Goal: Task Accomplishment & Management: Complete application form

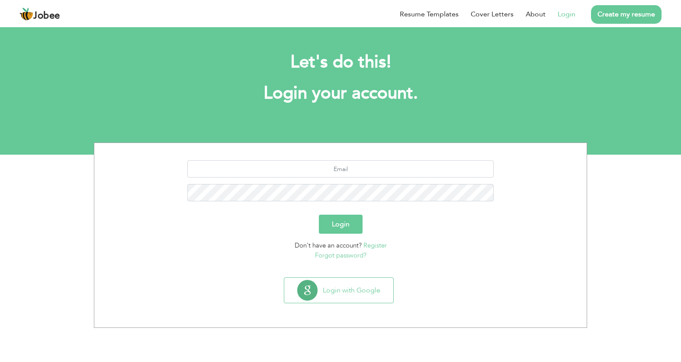
click at [571, 14] on link "Login" at bounding box center [567, 14] width 18 height 10
click at [342, 171] on input "text" at bounding box center [340, 168] width 307 height 17
type input "w"
type input "[EMAIL_ADDRESS][DOMAIN_NAME]"
click at [342, 223] on button "Login" at bounding box center [341, 224] width 44 height 19
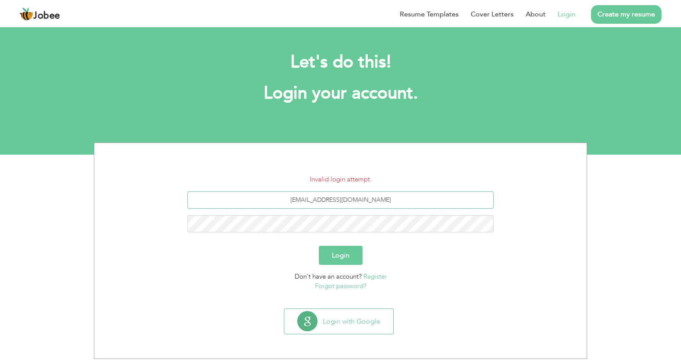
click at [300, 202] on input "[EMAIL_ADDRESS][DOMAIN_NAME]" at bounding box center [340, 200] width 307 height 17
type input "Mehwishmushtaq1993@gmail.com"
click at [347, 257] on button "Login" at bounding box center [341, 255] width 44 height 19
click at [343, 257] on button "Login" at bounding box center [341, 255] width 44 height 19
click at [343, 257] on form "Invalid login attempt. Mehwishmushtaq1993@gmail.com Login Don't have an account…" at bounding box center [340, 233] width 479 height 117
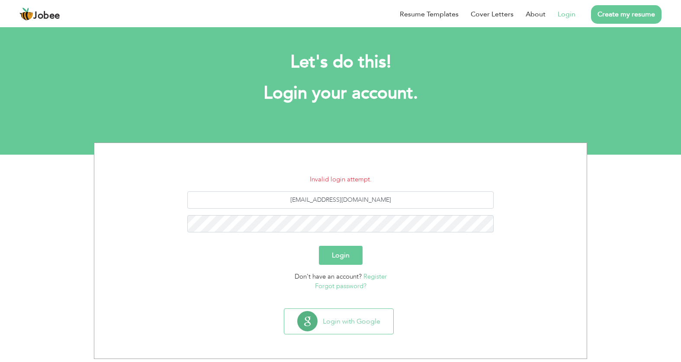
click at [349, 286] on link "Forgot password?" at bounding box center [340, 286] width 51 height 9
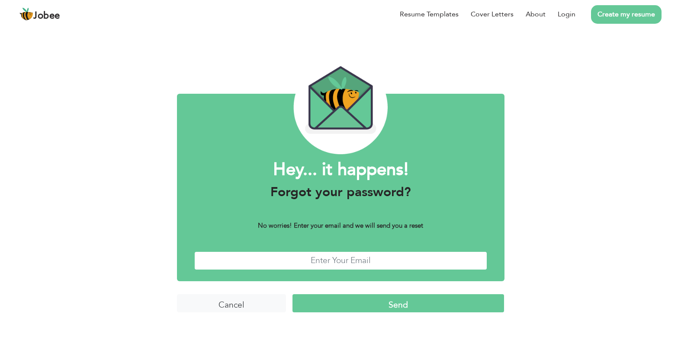
click at [345, 262] on input "text" at bounding box center [340, 261] width 293 height 19
type input "[EMAIL_ADDRESS][DOMAIN_NAME]"
click at [395, 308] on input "Send" at bounding box center [398, 304] width 212 height 19
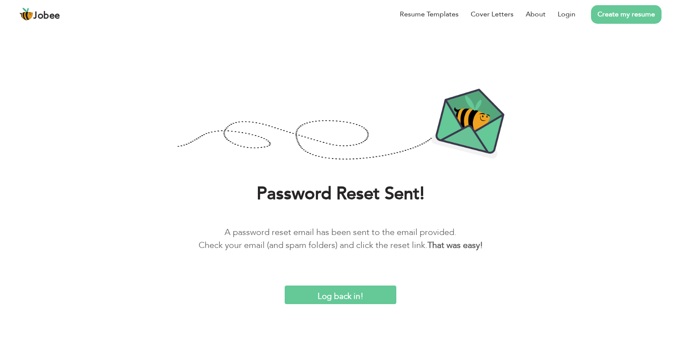
click at [357, 292] on input "Log back in!" at bounding box center [340, 295] width 111 height 19
click at [324, 301] on input "Log back in!" at bounding box center [340, 295] width 111 height 19
click at [568, 15] on link "Login" at bounding box center [567, 14] width 18 height 10
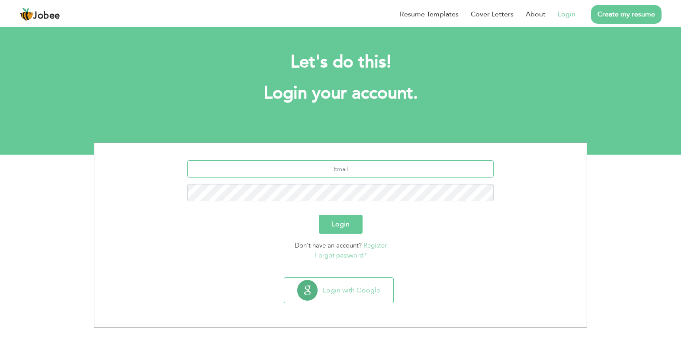
click at [340, 177] on input "text" at bounding box center [340, 168] width 307 height 17
type input "mehwishmushtaq1993@gmail.com"
click at [339, 255] on link "Forgot password?" at bounding box center [340, 255] width 51 height 9
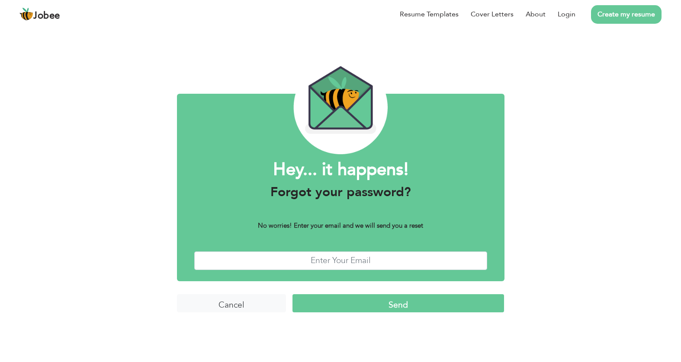
click at [334, 272] on div "Hey... it happens! Forgot your password? No worries! Enter your email and we wi…" at bounding box center [340, 187] width 327 height 187
click at [342, 264] on input "text" at bounding box center [340, 261] width 293 height 19
type input "[EMAIL_ADDRESS][DOMAIN_NAME]"
click at [357, 306] on input "Send" at bounding box center [398, 304] width 212 height 19
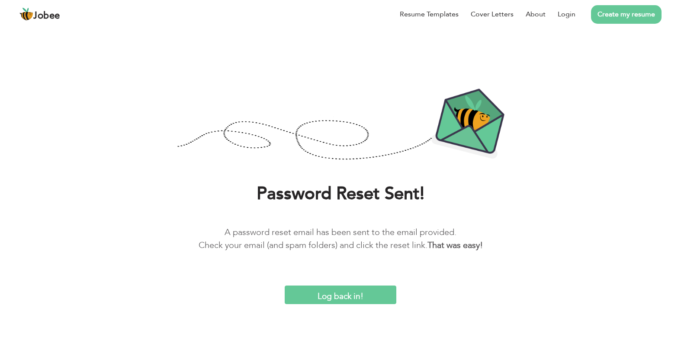
click at [382, 298] on input "Log back in!" at bounding box center [340, 295] width 111 height 19
click at [572, 13] on link "Login" at bounding box center [567, 14] width 18 height 10
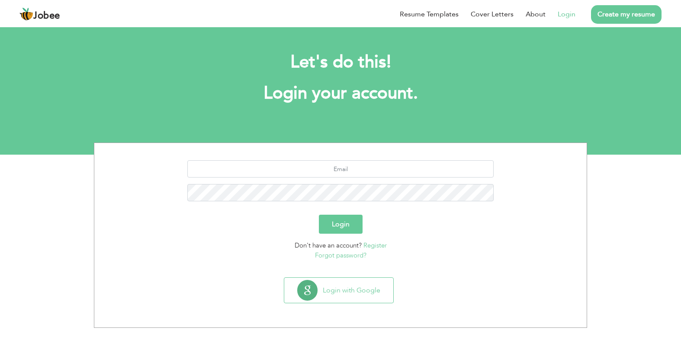
click at [329, 254] on link "Forgot password?" at bounding box center [340, 255] width 51 height 9
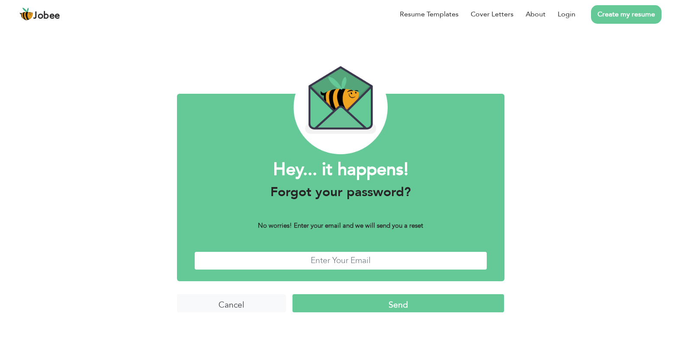
click at [318, 260] on input "text" at bounding box center [340, 261] width 293 height 19
type input "[EMAIL_ADDRESS][DOMAIN_NAME]"
click at [368, 315] on form "Hey... it happens! Forgot your password? No worries! Enter your email and we wi…" at bounding box center [340, 223] width 327 height 206
click at [379, 311] on input "Send" at bounding box center [398, 304] width 212 height 19
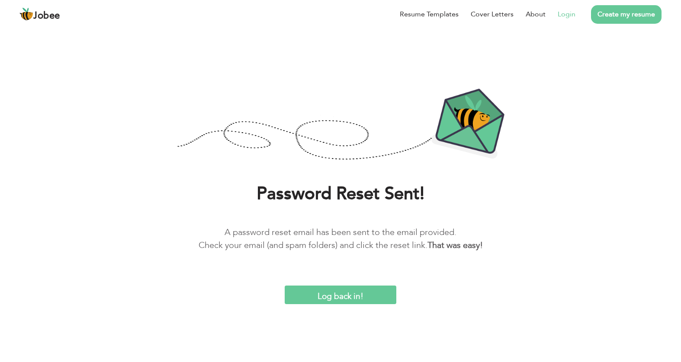
click at [568, 13] on link "Login" at bounding box center [567, 14] width 18 height 10
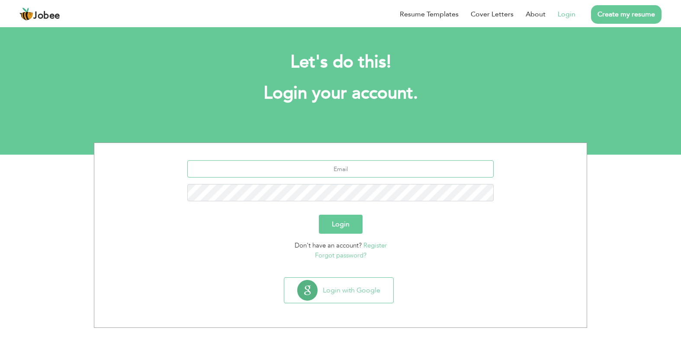
click at [301, 166] on input "text" at bounding box center [340, 168] width 307 height 17
click at [343, 260] on section "Login Don't have an account? Register Forgot password?" at bounding box center [340, 208] width 479 height 131
click at [346, 256] on link "Forgot password?" at bounding box center [340, 255] width 51 height 9
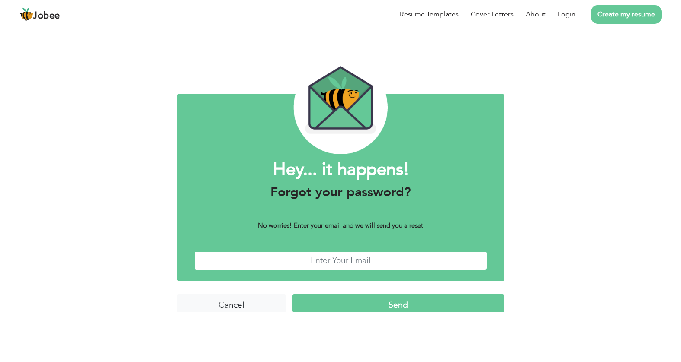
click at [348, 260] on input "text" at bounding box center [340, 261] width 293 height 19
type input "mehwishmushtaq1993@gmail.com"
click at [372, 305] on input "Send" at bounding box center [398, 304] width 212 height 19
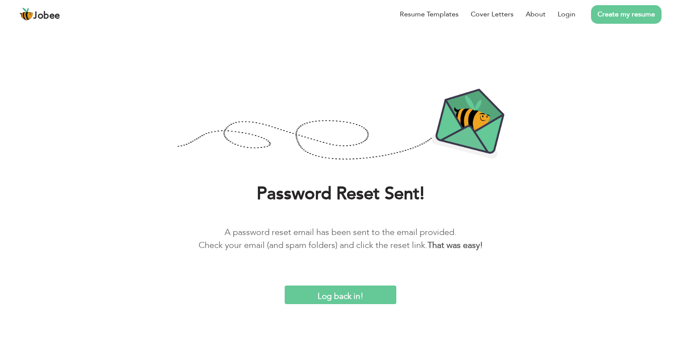
click at [334, 295] on input "Log back in!" at bounding box center [340, 295] width 111 height 19
click at [340, 299] on input "Log back in!" at bounding box center [340, 295] width 111 height 19
click at [567, 14] on link "Login" at bounding box center [567, 14] width 18 height 10
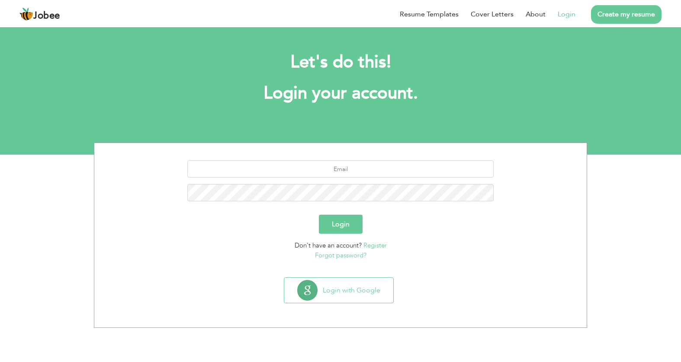
click at [381, 244] on link "Register" at bounding box center [374, 245] width 23 height 9
click at [358, 257] on link "Forgot password?" at bounding box center [340, 255] width 51 height 9
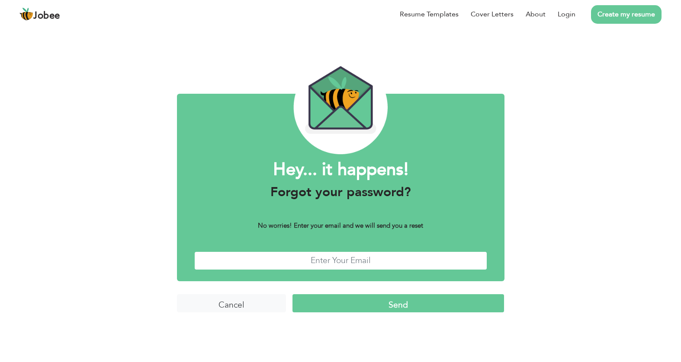
click at [292, 268] on input "text" at bounding box center [340, 261] width 293 height 19
type input "mehwishmushtaq1993@gmail.com"
click at [362, 305] on input "Send" at bounding box center [398, 304] width 212 height 19
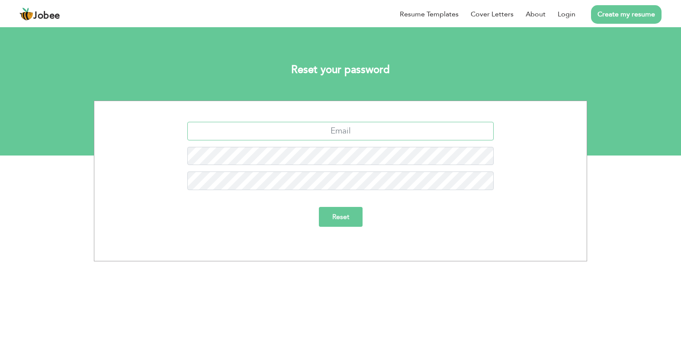
click at [369, 135] on input "text" at bounding box center [340, 131] width 307 height 19
type input "[EMAIL_ADDRESS][DOMAIN_NAME]"
click at [344, 212] on input "Reset" at bounding box center [341, 217] width 44 height 20
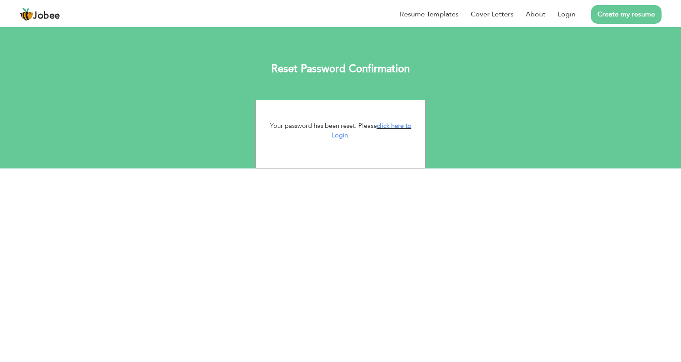
click at [333, 169] on html "Jobee Resume Templates Cover Letters About Login Create my resume Reset Passwor…" at bounding box center [340, 84] width 681 height 169
click at [567, 16] on link "Login" at bounding box center [567, 14] width 18 height 10
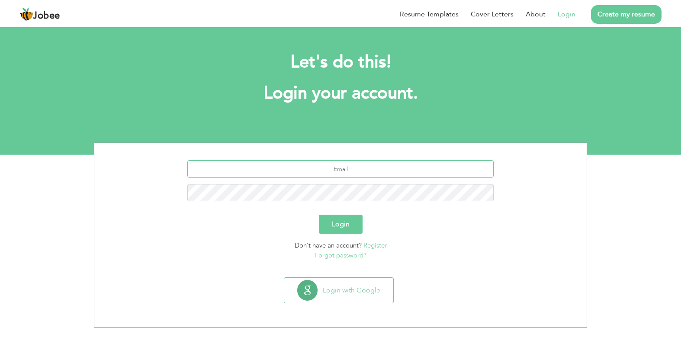
click at [348, 176] on input "text" at bounding box center [340, 168] width 307 height 17
type input "[EMAIL_ADDRESS][DOMAIN_NAME]"
click at [352, 221] on button "Login" at bounding box center [341, 224] width 44 height 19
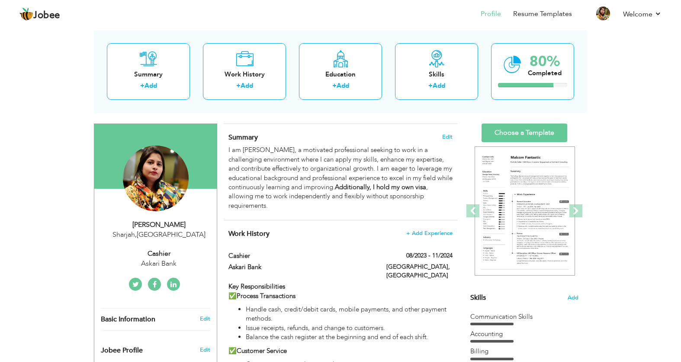
scroll to position [44, 0]
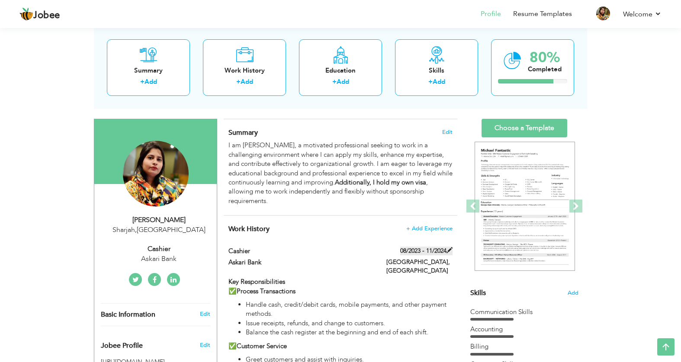
click at [444, 253] on label "08/2023 - 11/2024" at bounding box center [426, 251] width 52 height 9
type input "Cashier"
type input "Askari Bank"
type input "08/2023"
type input "11/2024"
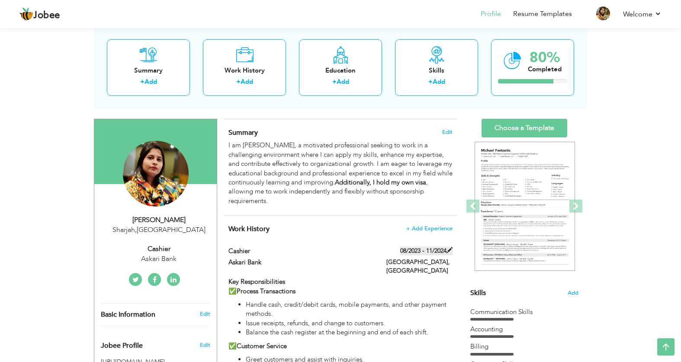
type input "[GEOGRAPHIC_DATA]"
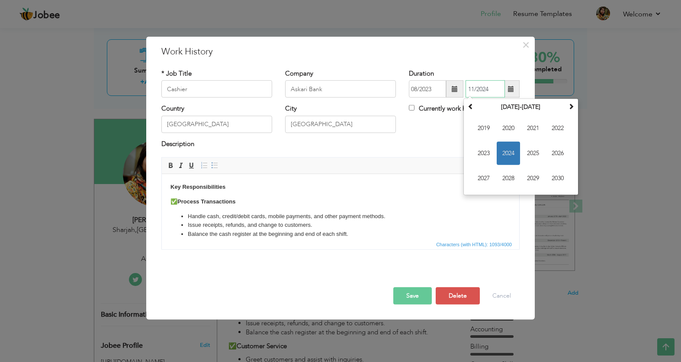
click at [481, 95] on input "11/2024" at bounding box center [484, 88] width 39 height 17
click at [508, 152] on span "2024" at bounding box center [508, 153] width 23 height 23
click at [555, 179] on span "Dec" at bounding box center [557, 178] width 23 height 23
type input "12/2024"
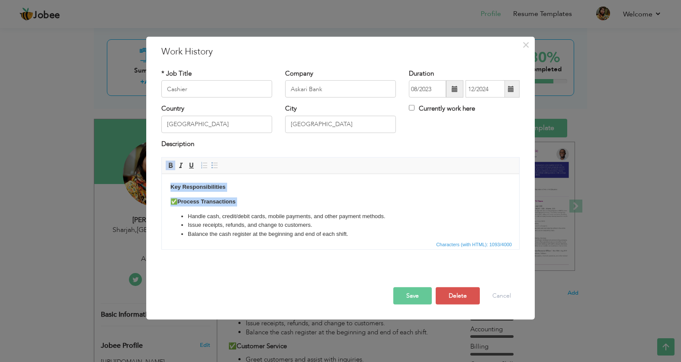
scroll to position [203, 0]
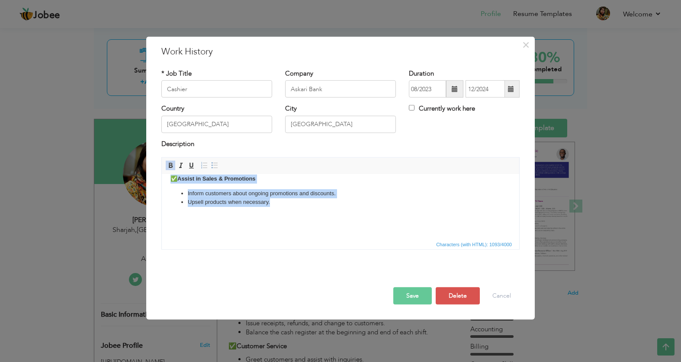
drag, startPoint x: 169, startPoint y: 188, endPoint x: 311, endPoint y: 202, distance: 143.0
click at [311, 202] on html "Key Responsibilities ✅ Process Transactions Handle cash, credit/debit cards, mo…" at bounding box center [340, 105] width 357 height 268
copy body "Key Responsibilities ✅ Process Transactions Handle cash, credit/debit cards, mo…"
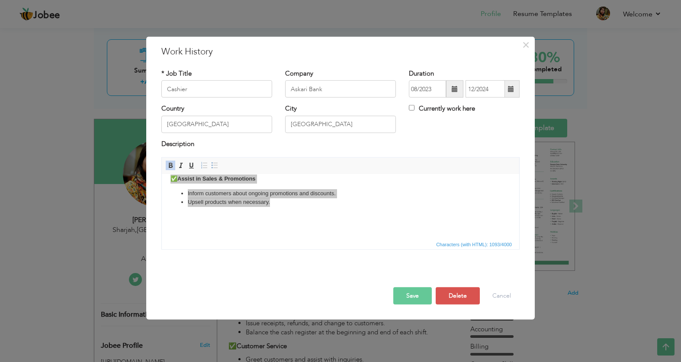
click at [414, 293] on button "Save" at bounding box center [412, 296] width 38 height 17
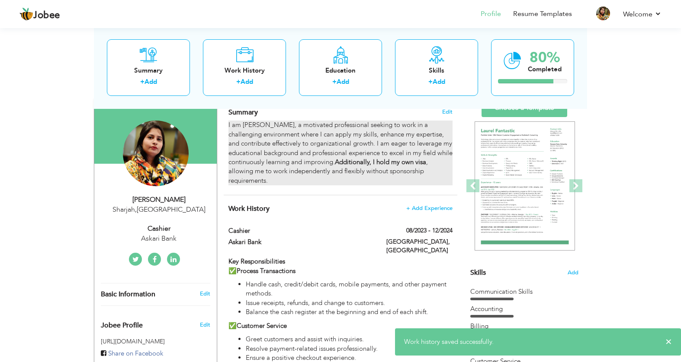
scroll to position [67, 0]
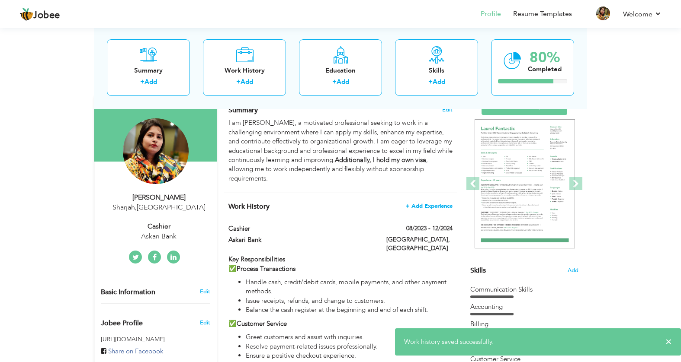
click at [426, 205] on span "+ Add Experience" at bounding box center [429, 206] width 47 height 6
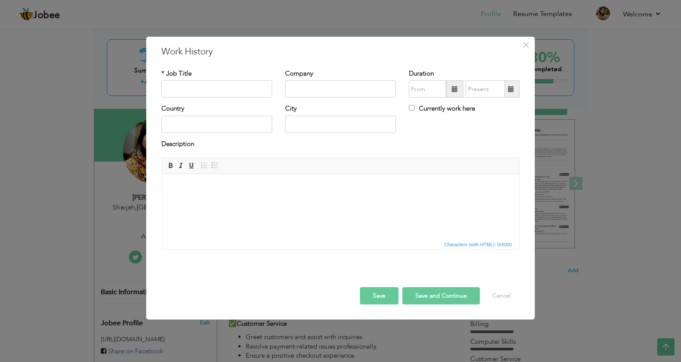
click at [234, 201] on html at bounding box center [340, 187] width 357 height 26
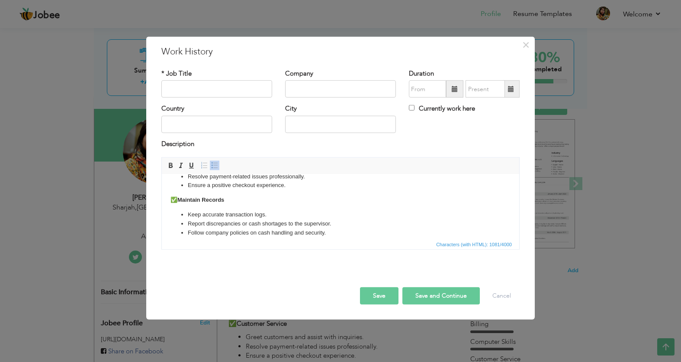
scroll to position [0, 0]
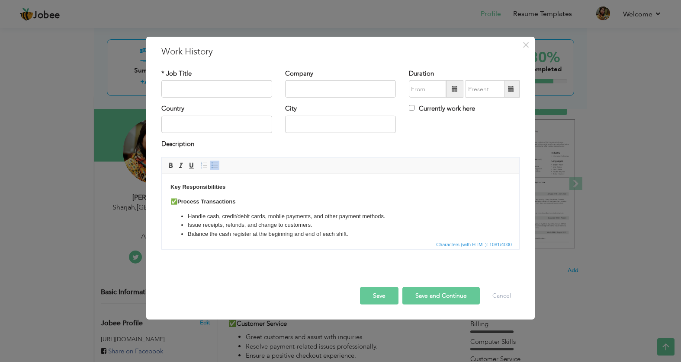
click at [200, 93] on input "text" at bounding box center [216, 88] width 111 height 17
type input "Cashier"
click at [217, 112] on div "Country" at bounding box center [216, 118] width 111 height 29
click at [313, 90] on input "text" at bounding box center [340, 88] width 111 height 17
paste input "Rukn al taybah supermarket"
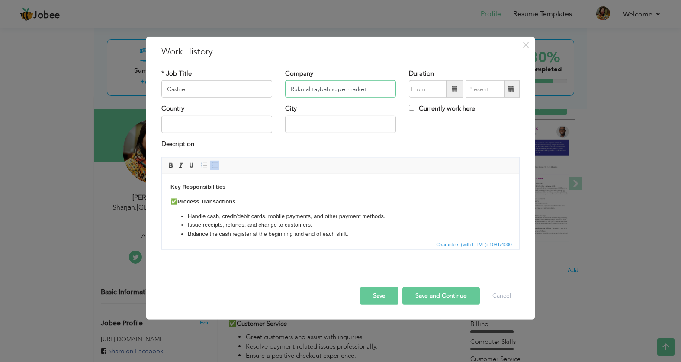
click at [314, 92] on input "Rukn al taybah supermarket" at bounding box center [340, 88] width 111 height 17
type input "Rukn al Taybah supermarket"
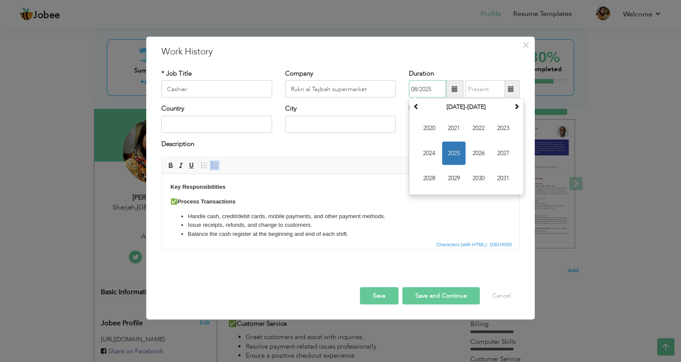
click at [436, 90] on input "08/2025" at bounding box center [427, 88] width 37 height 17
click at [455, 155] on span "2025" at bounding box center [453, 153] width 23 height 23
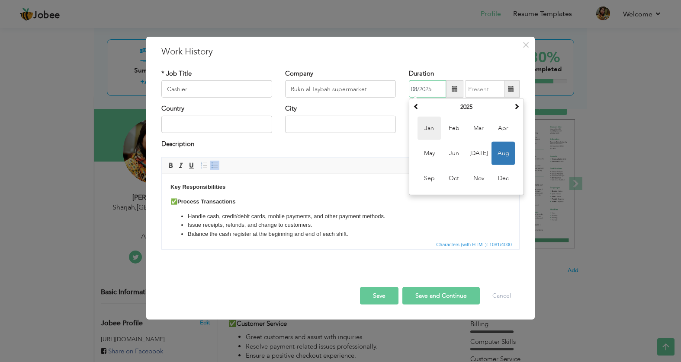
click at [432, 130] on span "Jan" at bounding box center [428, 128] width 23 height 23
type input "01/2025"
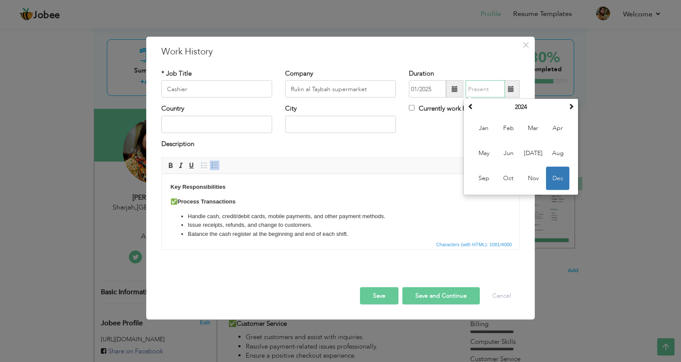
click at [478, 95] on input "text" at bounding box center [484, 88] width 39 height 17
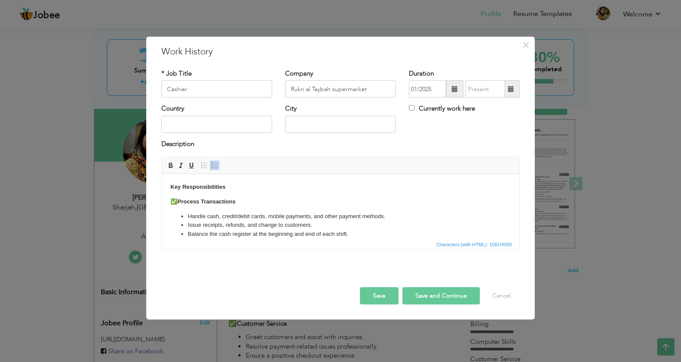
click at [452, 125] on div "Country City Currently work here" at bounding box center [340, 121] width 371 height 35
click at [215, 125] on input "text" at bounding box center [216, 124] width 111 height 17
type input "[GEOGRAPHIC_DATA]"
click at [316, 125] on input "text" at bounding box center [340, 124] width 111 height 17
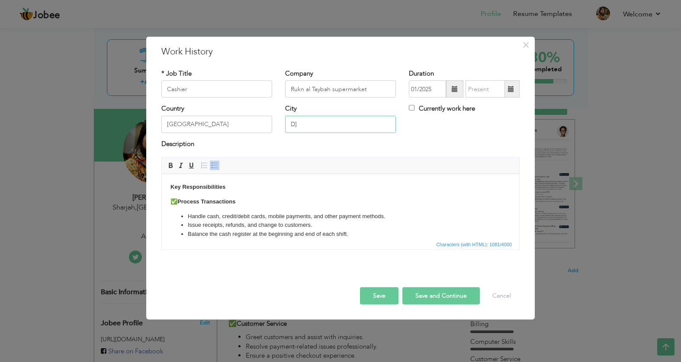
type input "D"
type input "Sharjah"
click at [313, 145] on div "Description" at bounding box center [340, 145] width 358 height 11
click at [413, 111] on label "Currently work here" at bounding box center [442, 108] width 66 height 9
click at [413, 111] on input "Currently work here" at bounding box center [412, 108] width 6 height 6
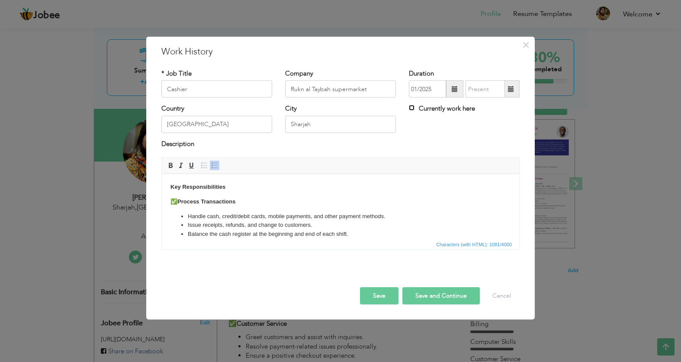
checkbox input "true"
click at [425, 164] on span "Editor toolbars Basic Styles Bold Italic Underline Paragraph Insert/Remove Numb…" at bounding box center [340, 166] width 357 height 16
click at [333, 91] on input "Rukn al Taybah supermarket" at bounding box center [340, 88] width 111 height 17
type input "Rukn al Taybah Supermarket"
click at [353, 161] on span "Editor toolbars Basic Styles Bold Italic Underline Paragraph Insert/Remove Numb…" at bounding box center [340, 166] width 357 height 16
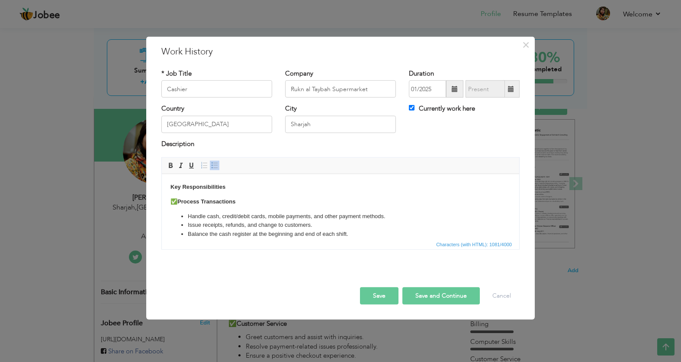
click at [430, 292] on button "Save and Continue" at bounding box center [440, 296] width 77 height 17
checkbox input "false"
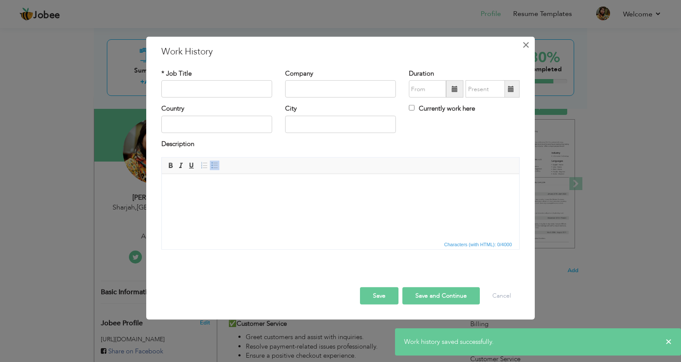
click at [529, 40] on span "×" at bounding box center [525, 45] width 7 height 16
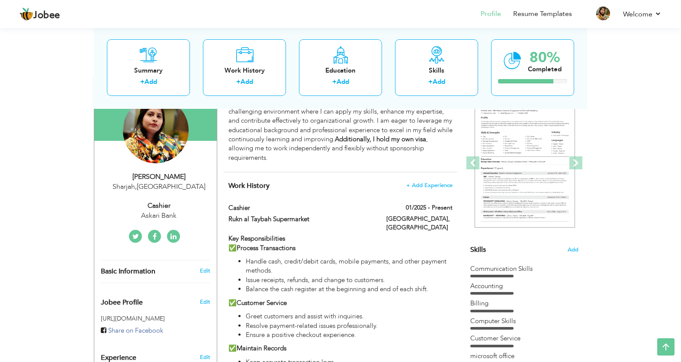
scroll to position [88, 0]
click at [160, 210] on div "Askari Bank" at bounding box center [159, 215] width 116 height 10
type input "Mehwish"
type input "Mushtaq"
type input "+971522505290"
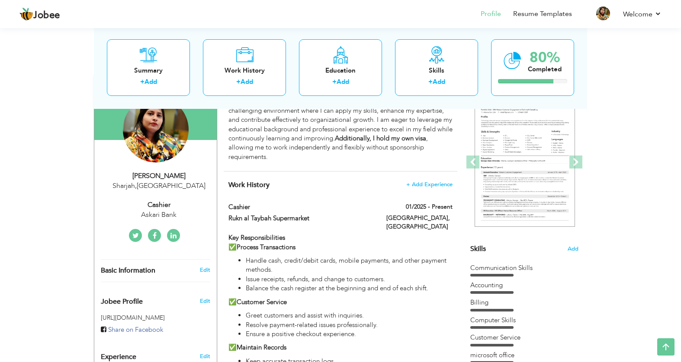
select select "number:228"
type input "Sharjah"
select select "number:8"
type input "Askari Bank"
type input "Cashier"
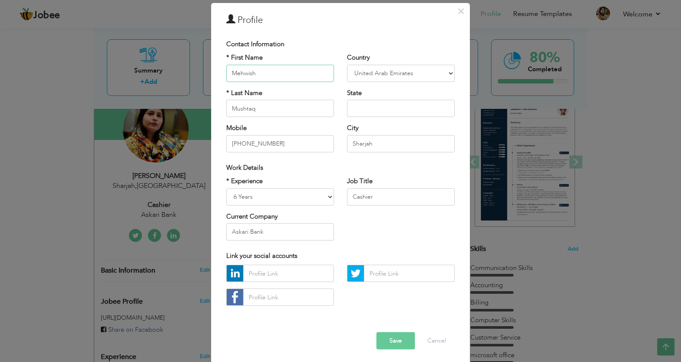
scroll to position [30, 0]
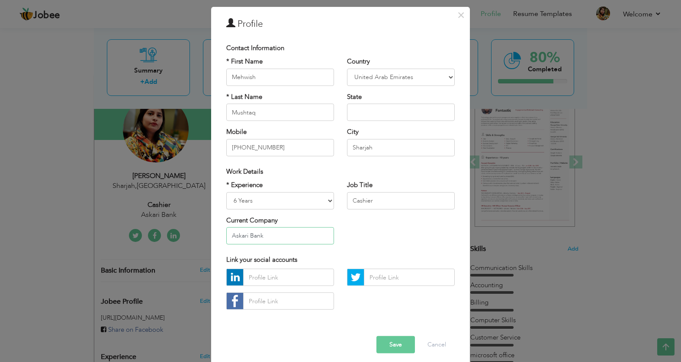
click at [269, 238] on input "Askari Bank" at bounding box center [280, 236] width 108 height 17
drag, startPoint x: 269, startPoint y: 238, endPoint x: 214, endPoint y: 237, distance: 55.4
click at [214, 237] on div "× Profile Contact Information * First Name Mehwish * Last Name Mushtaq Mobile" at bounding box center [340, 188] width 259 height 362
paste input "Rukn al taybah supermarket"
click at [254, 238] on input "Rukn al taybah supermarket" at bounding box center [280, 236] width 108 height 17
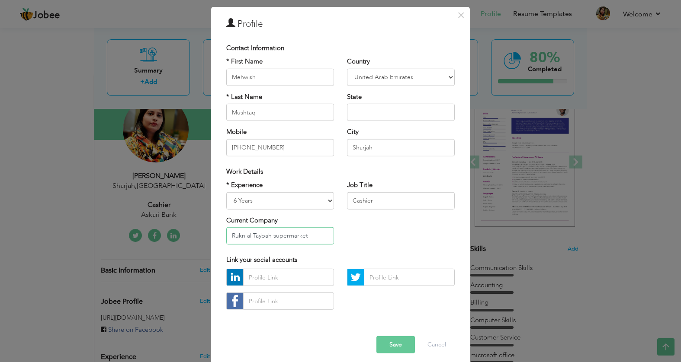
drag, startPoint x: 276, startPoint y: 237, endPoint x: 276, endPoint y: 265, distance: 28.1
click at [276, 237] on input "Rukn al Taybah supermarket" at bounding box center [280, 236] width 108 height 17
type input "Rukn al Taybah Supermarket"
click at [317, 259] on div "Link your social accounts" at bounding box center [340, 260] width 228 height 9
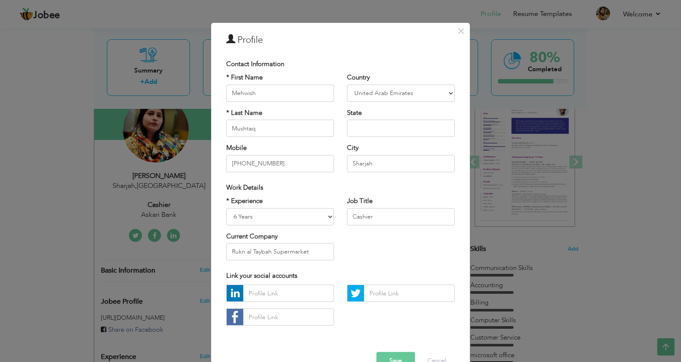
scroll to position [13, 0]
click at [362, 131] on input "text" at bounding box center [401, 128] width 108 height 17
click at [366, 166] on input "Sharjah" at bounding box center [401, 163] width 108 height 17
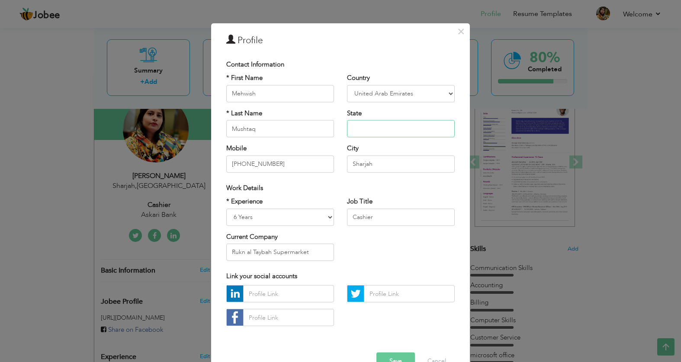
click at [375, 130] on input "text" at bounding box center [401, 128] width 108 height 17
paste input "Sharjah"
type input "Sharjah"
click at [377, 141] on div "Country Afghanistan Albania Algeria American Samoa Andorra Angola Anguilla Anta…" at bounding box center [400, 127] width 121 height 106
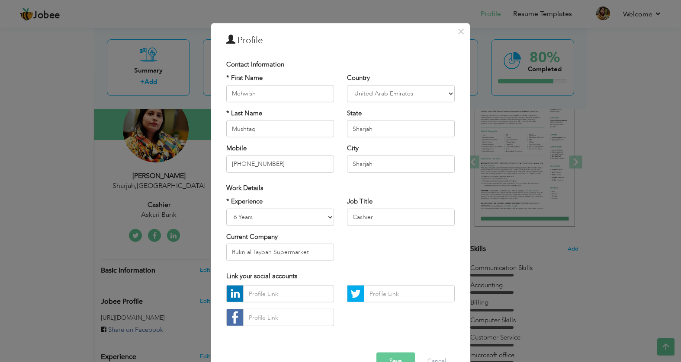
scroll to position [36, 0]
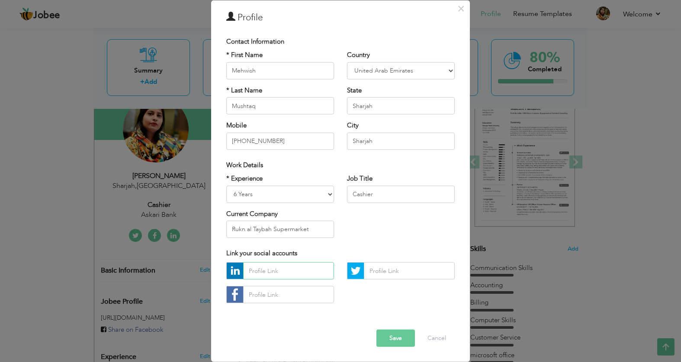
click at [323, 269] on input "text" at bounding box center [288, 271] width 91 height 17
drag, startPoint x: 285, startPoint y: 140, endPoint x: 189, endPoint y: 140, distance: 96.5
click at [189, 140] on div "× Profile Contact Information * First Name Mehwish * Last Name Angola" at bounding box center [340, 181] width 681 height 362
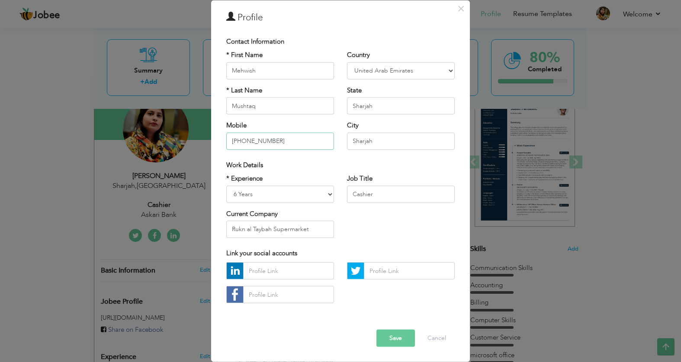
paste input "55 881 7708"
click at [285, 154] on div "* First Name Mehwish * Last Name Mushtaq Mobile +971 55 881 7708" at bounding box center [280, 104] width 121 height 106
click at [248, 140] on input "+971 55 881 7708" at bounding box center [280, 140] width 108 height 17
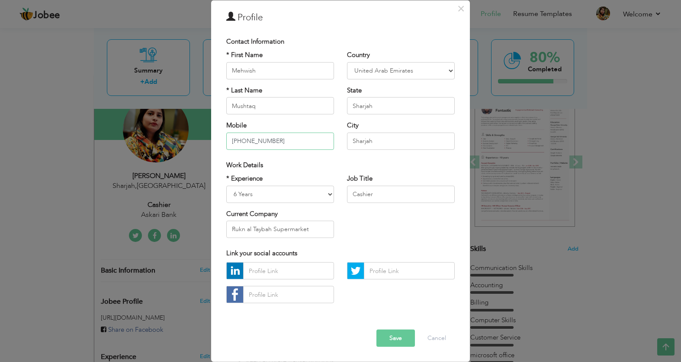
click at [264, 142] on input "+97155 881 7708" at bounding box center [280, 140] width 108 height 17
type input "+97155 8817708"
click at [308, 169] on div "Work Details" at bounding box center [340, 164] width 228 height 9
click at [282, 270] on input "text" at bounding box center [288, 271] width 91 height 17
click at [397, 339] on button "Save" at bounding box center [395, 338] width 38 height 17
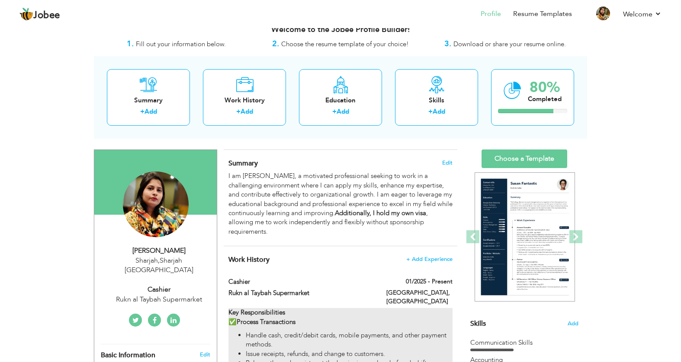
scroll to position [0, 0]
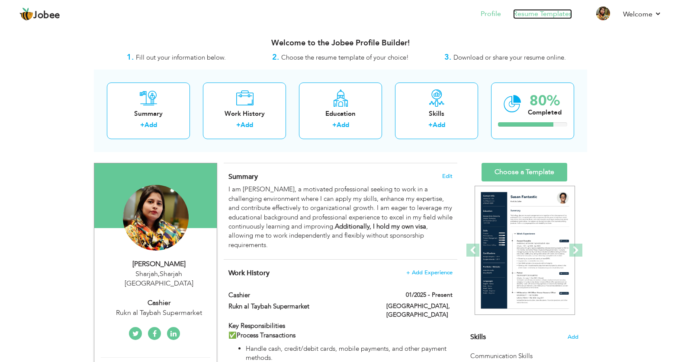
click at [532, 17] on link "Resume Templates" at bounding box center [542, 14] width 59 height 10
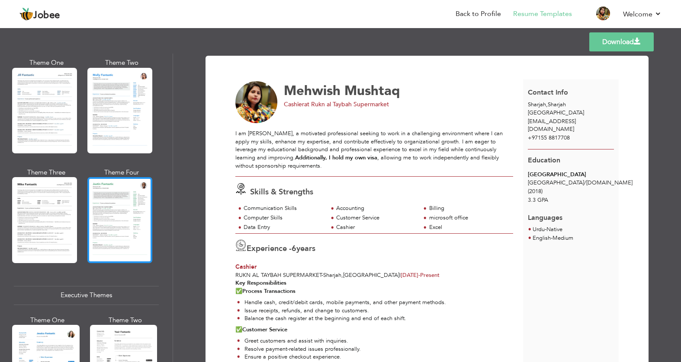
click at [131, 238] on div at bounding box center [119, 220] width 65 height 86
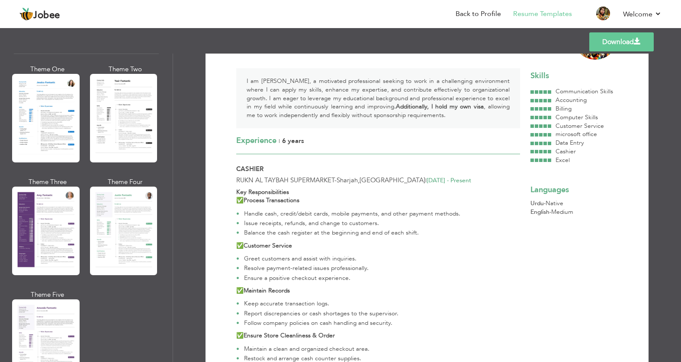
scroll to position [682, 0]
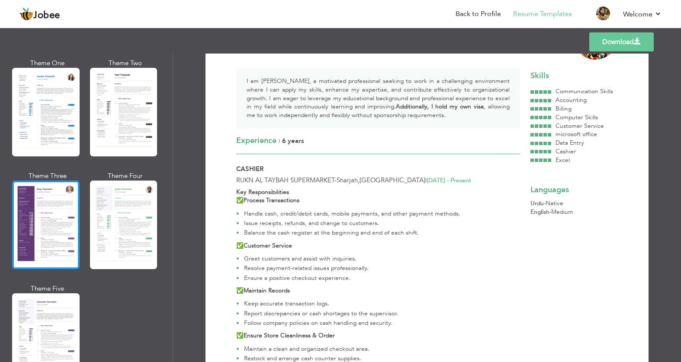
click at [28, 233] on div at bounding box center [45, 225] width 67 height 89
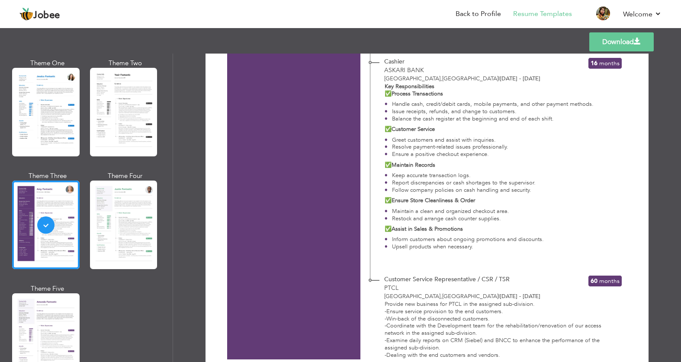
scroll to position [375, 0]
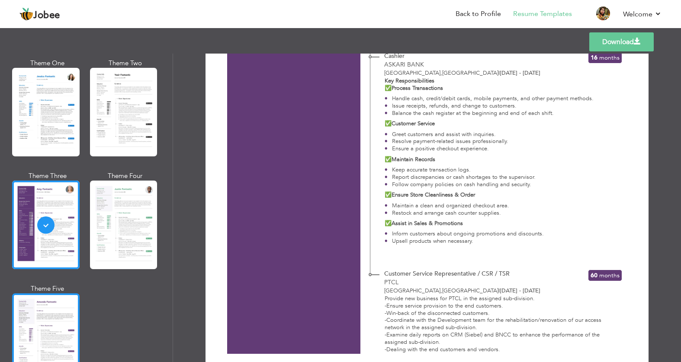
click at [49, 317] on div at bounding box center [45, 338] width 67 height 89
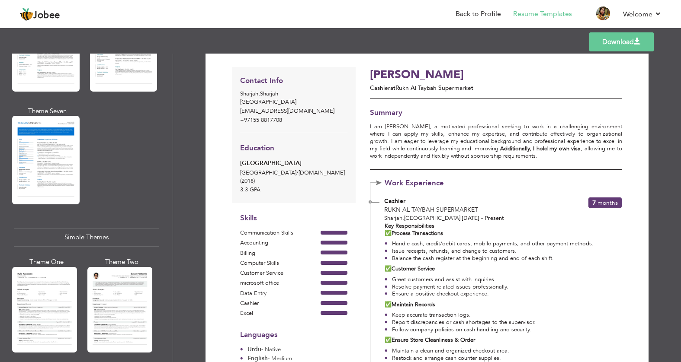
scroll to position [1455, 0]
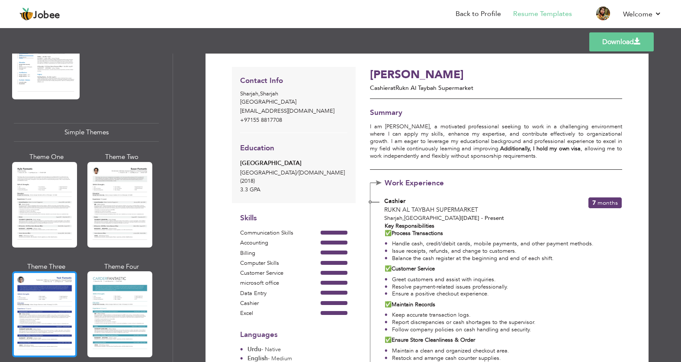
click at [68, 272] on div at bounding box center [44, 315] width 65 height 86
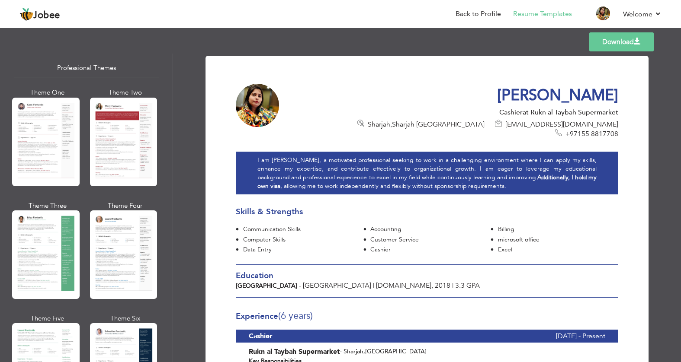
scroll to position [0, 0]
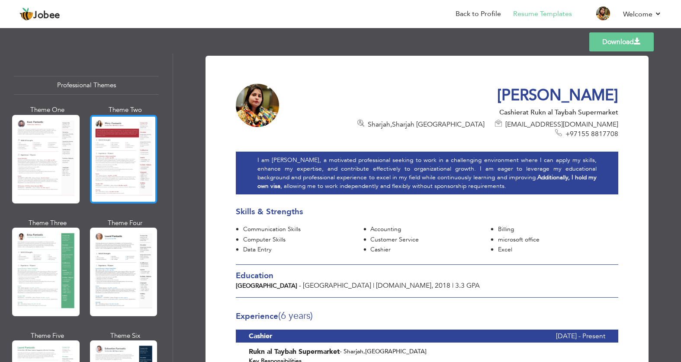
click at [119, 167] on div at bounding box center [123, 159] width 67 height 89
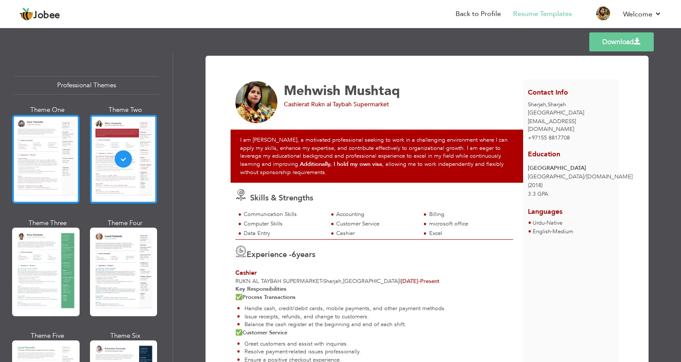
click at [51, 173] on div at bounding box center [45, 159] width 67 height 89
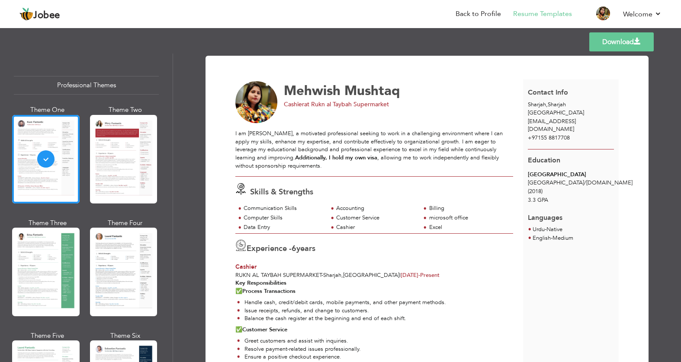
click at [623, 42] on link "Download" at bounding box center [621, 41] width 64 height 19
